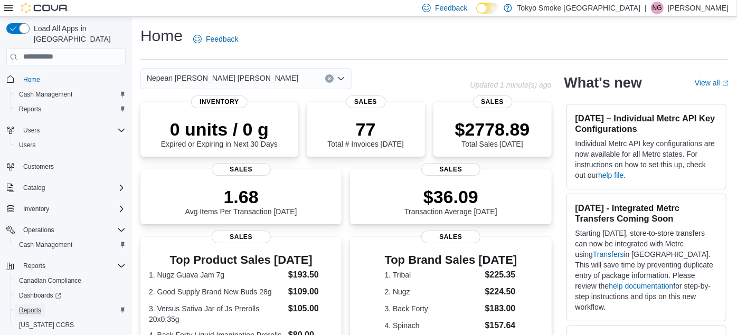
click at [36, 306] on span "Reports" at bounding box center [30, 310] width 22 height 8
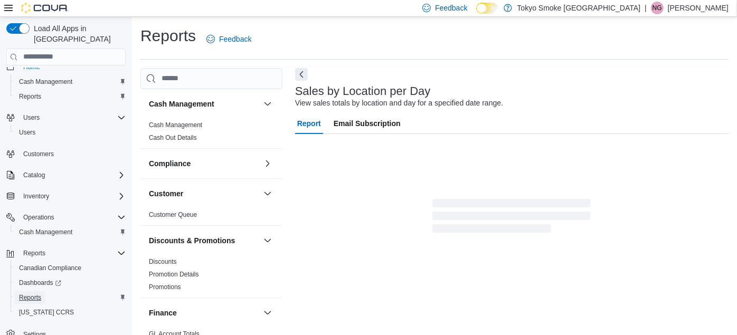
scroll to position [14, 0]
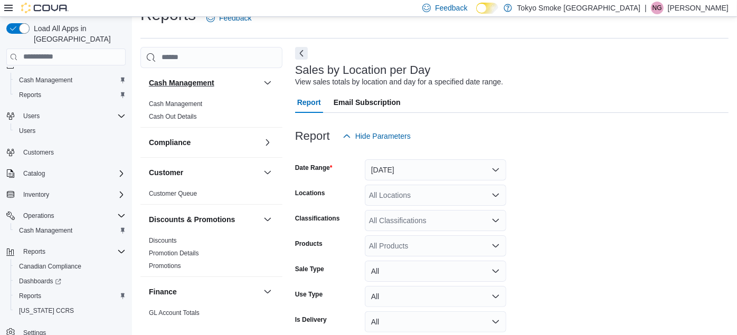
click at [227, 79] on button "Cash Management" at bounding box center [204, 83] width 110 height 11
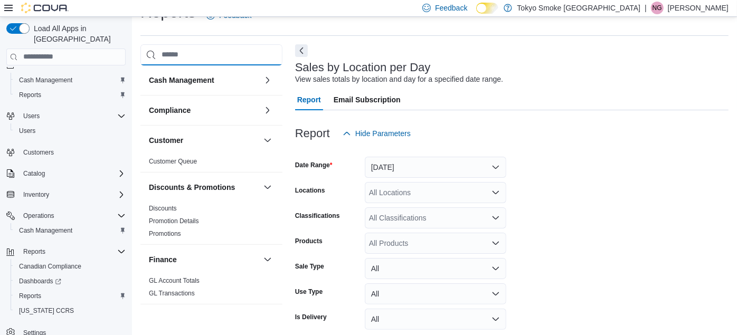
click at [226, 50] on input "search" at bounding box center [211, 54] width 142 height 21
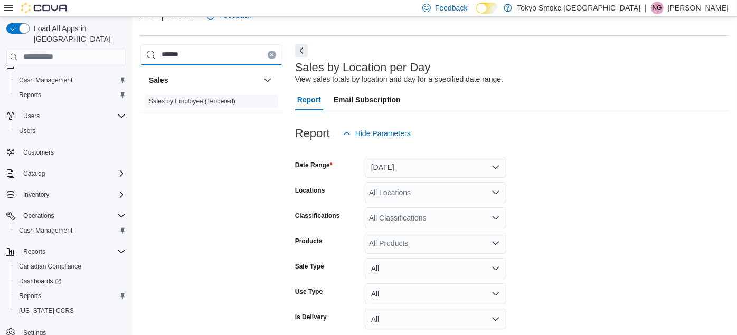
type input "******"
click at [176, 99] on link "Sales by Employee (Tendered)" at bounding box center [192, 101] width 87 height 7
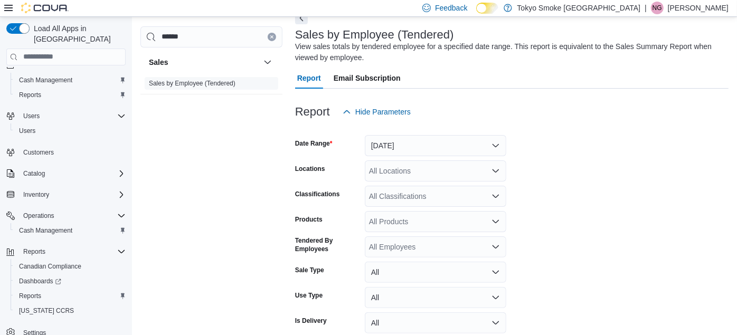
scroll to position [59, 0]
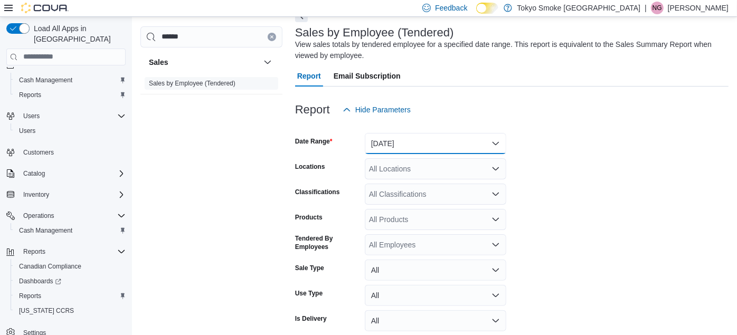
click at [416, 133] on button "[DATE]" at bounding box center [435, 143] width 141 height 21
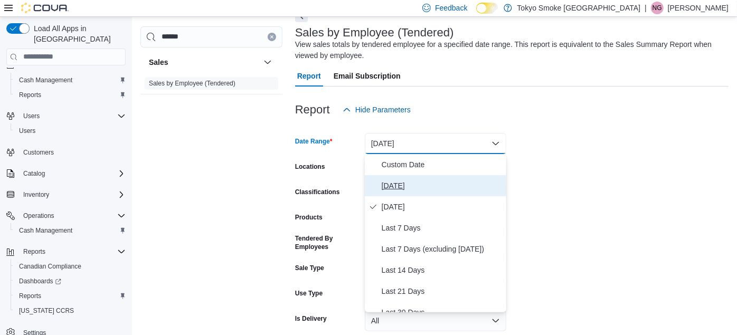
click at [369, 190] on button "[DATE]" at bounding box center [435, 185] width 141 height 21
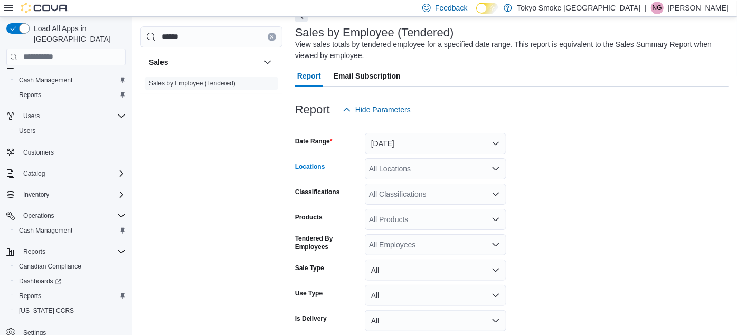
click at [385, 176] on div "All Locations" at bounding box center [435, 168] width 141 height 21
type input "*******"
click at [402, 183] on span "Nepean [PERSON_NAME] [PERSON_NAME]" at bounding box center [468, 187] width 151 height 11
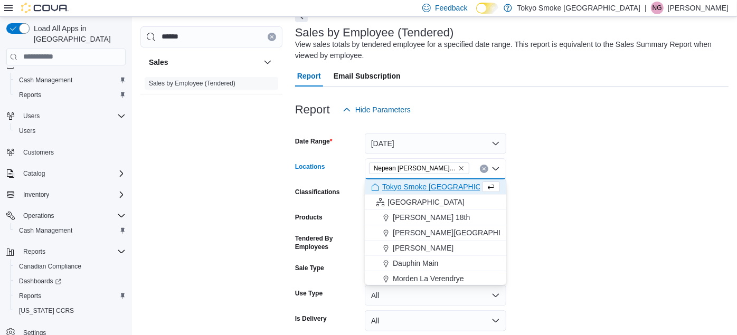
click at [591, 209] on form "Date Range [DATE] Locations [GEOGRAPHIC_DATA] [PERSON_NAME][GEOGRAPHIC_DATA][PE…" at bounding box center [511, 240] width 433 height 241
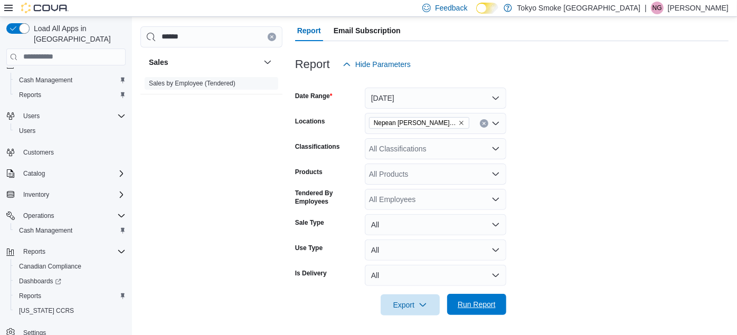
scroll to position [105, 0]
click at [491, 302] on span "Run Report" at bounding box center [477, 303] width 38 height 11
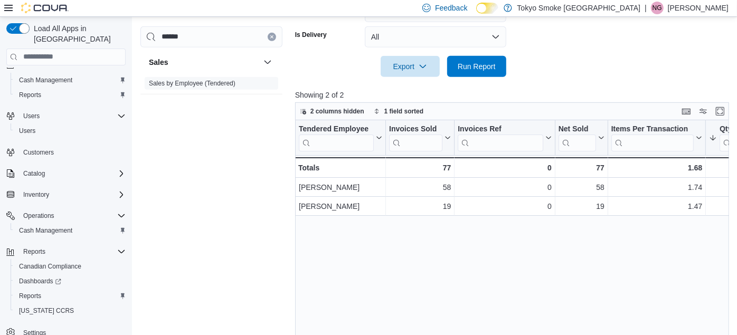
scroll to position [386, 0]
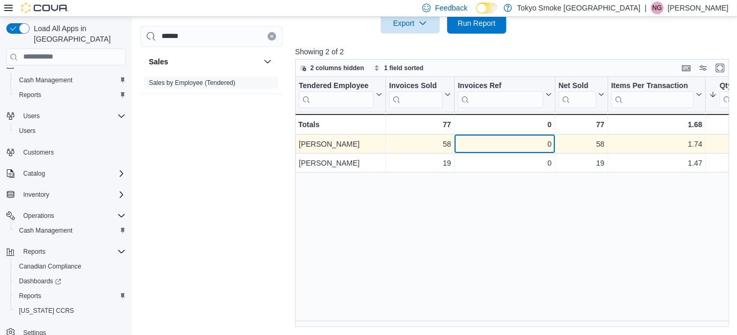
click at [524, 140] on div "0" at bounding box center [504, 144] width 93 height 13
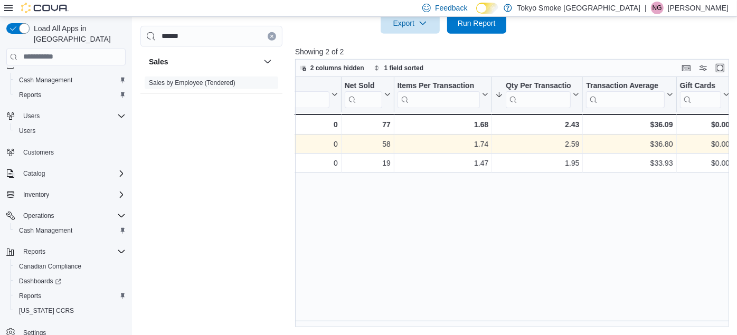
scroll to position [0, 0]
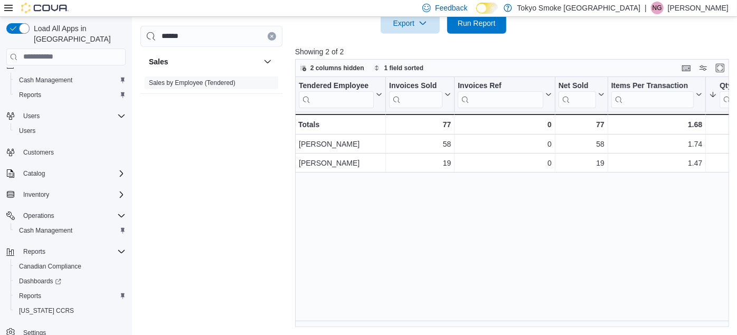
click at [674, 15] on div "Feedback Dark Mode Tokyo Smoke Canada | NG [PERSON_NAME]" at bounding box center [573, 7] width 310 height 21
drag, startPoint x: 674, startPoint y: 15, endPoint x: 671, endPoint y: 9, distance: 6.2
click at [671, 9] on div "| NG [PERSON_NAME]" at bounding box center [686, 8] width 84 height 13
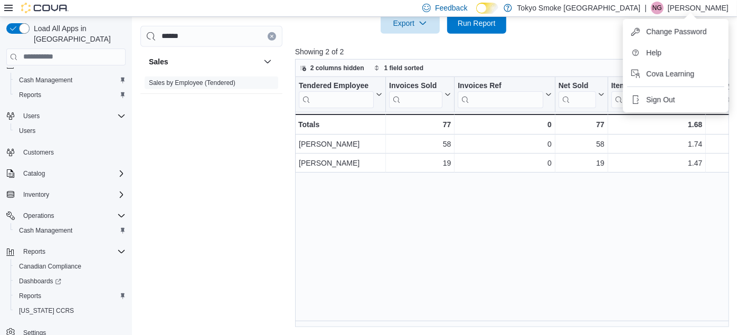
click at [671, 9] on div "| NG [PERSON_NAME]" at bounding box center [686, 8] width 84 height 13
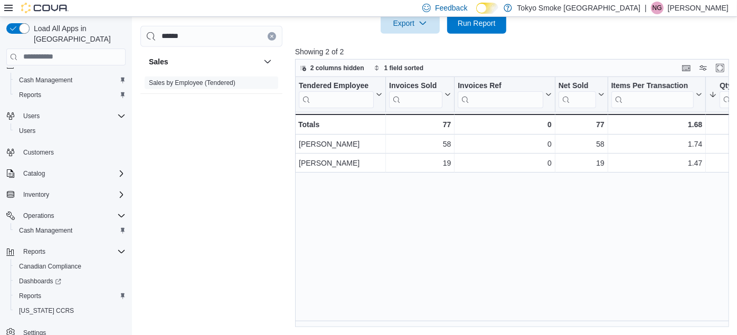
click at [662, 12] on span "NG" at bounding box center [656, 8] width 9 height 13
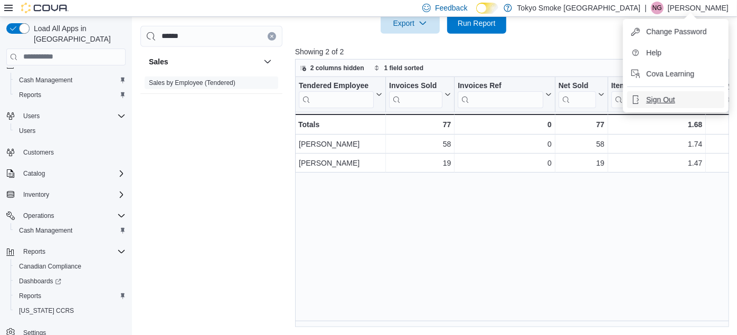
click at [665, 98] on span "Sign Out" at bounding box center [660, 99] width 28 height 11
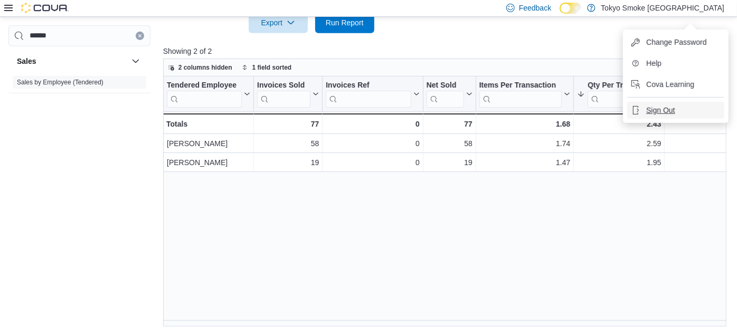
scroll to position [375, 0]
